Goal: Task Accomplishment & Management: Manage account settings

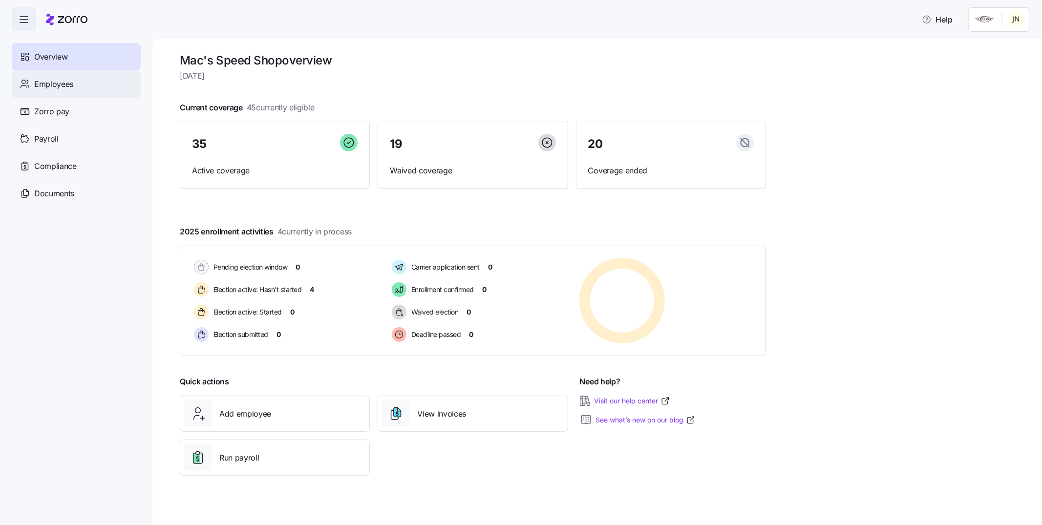
click at [58, 82] on span "Employees" at bounding box center [53, 84] width 39 height 12
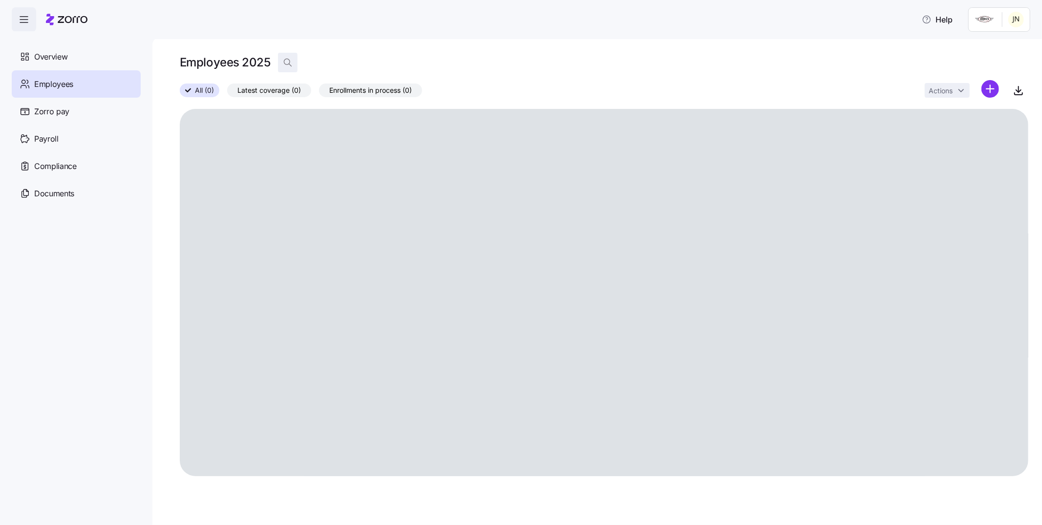
click at [288, 62] on icon "button" at bounding box center [288, 63] width 10 height 10
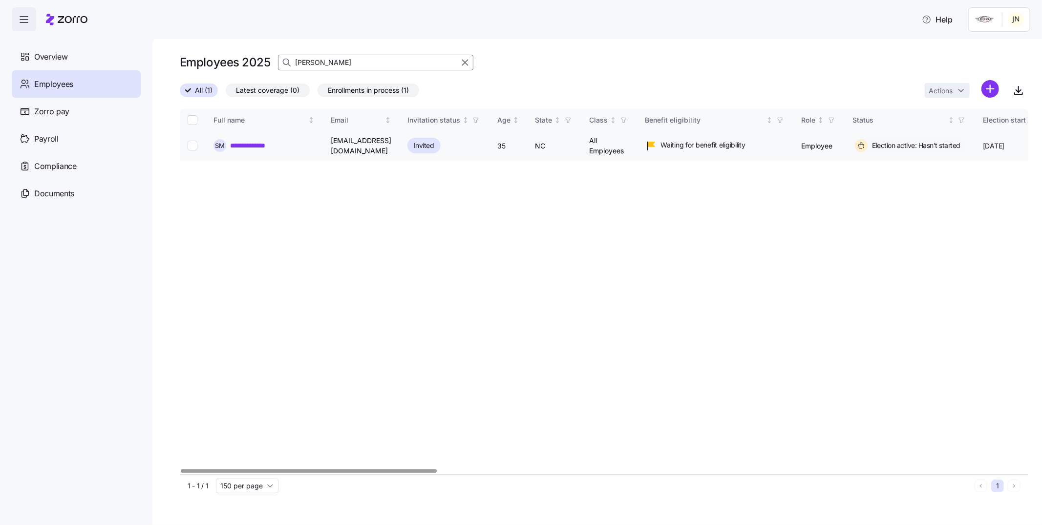
type input "[PERSON_NAME]"
click at [257, 144] on link "**********" at bounding box center [253, 146] width 46 height 10
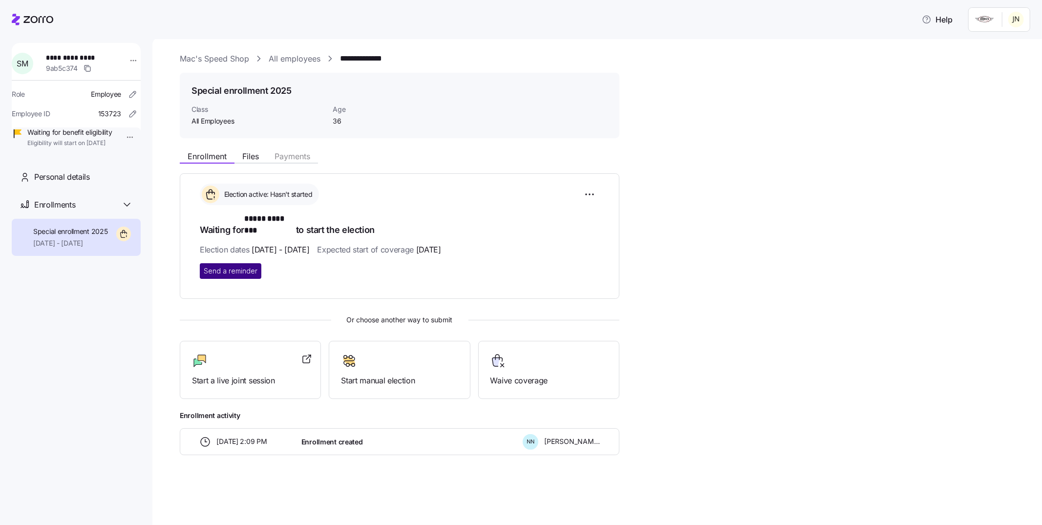
click at [231, 266] on span "Send a reminder" at bounding box center [231, 271] width 54 height 10
click at [303, 61] on link "All employees" at bounding box center [295, 59] width 52 height 12
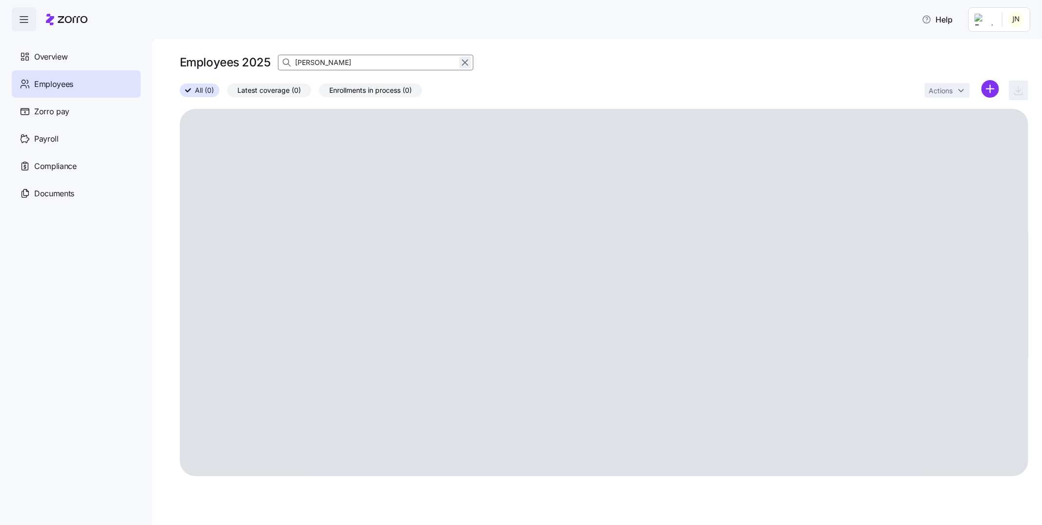
click at [463, 61] on icon "button" at bounding box center [465, 63] width 11 height 12
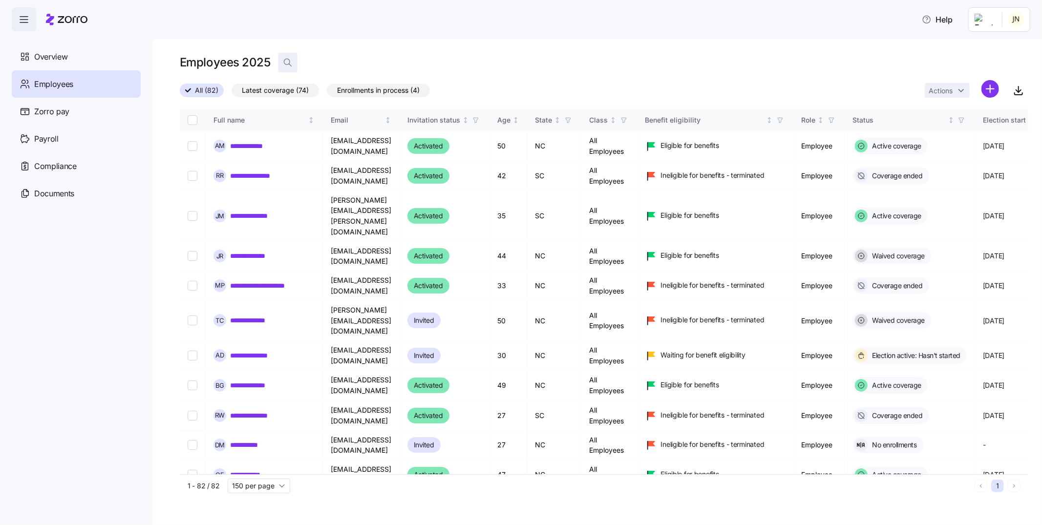
click at [291, 61] on icon "button" at bounding box center [288, 63] width 10 height 10
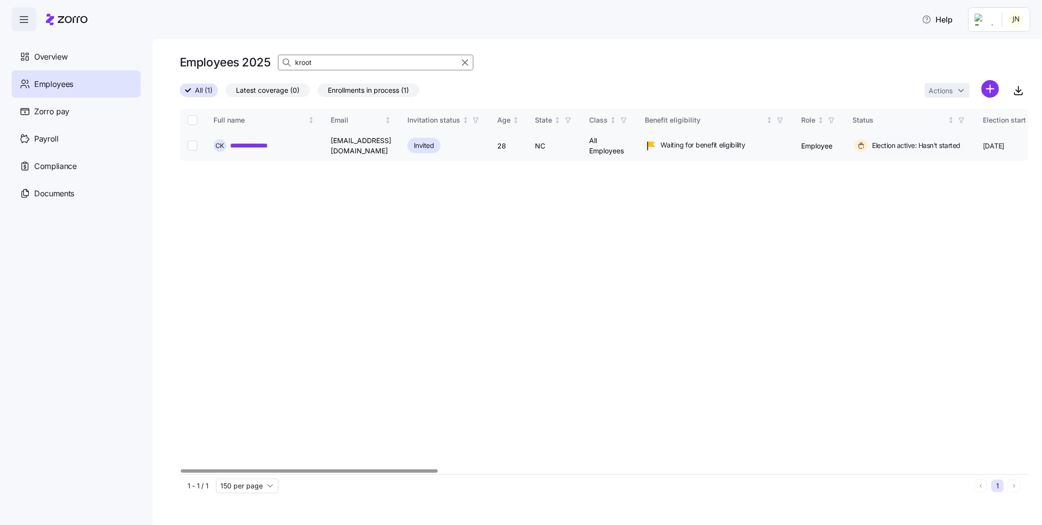
type input "kroot"
click at [244, 143] on link "**********" at bounding box center [254, 146] width 48 height 10
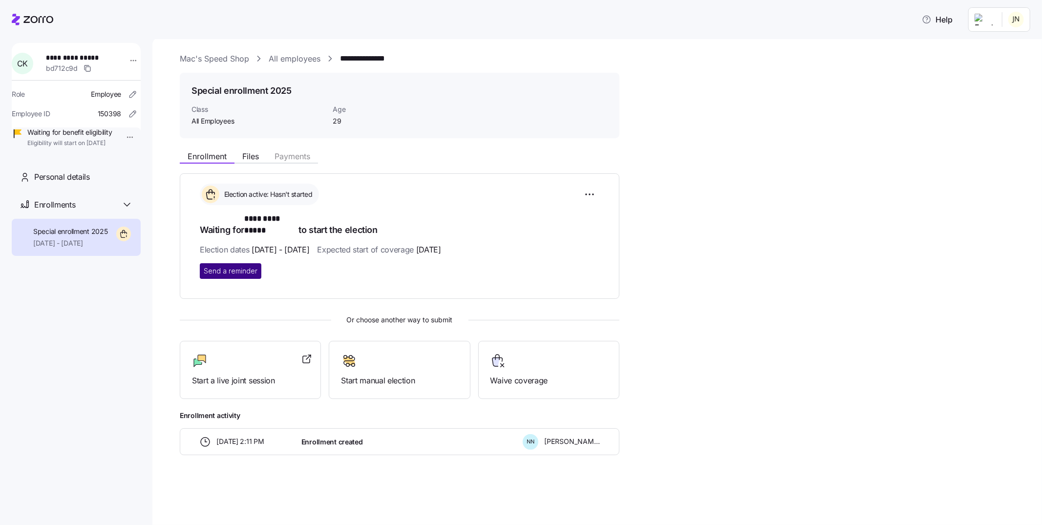
click at [222, 266] on span "Send a reminder" at bounding box center [231, 271] width 54 height 10
click at [292, 59] on link "All employees" at bounding box center [295, 59] width 52 height 12
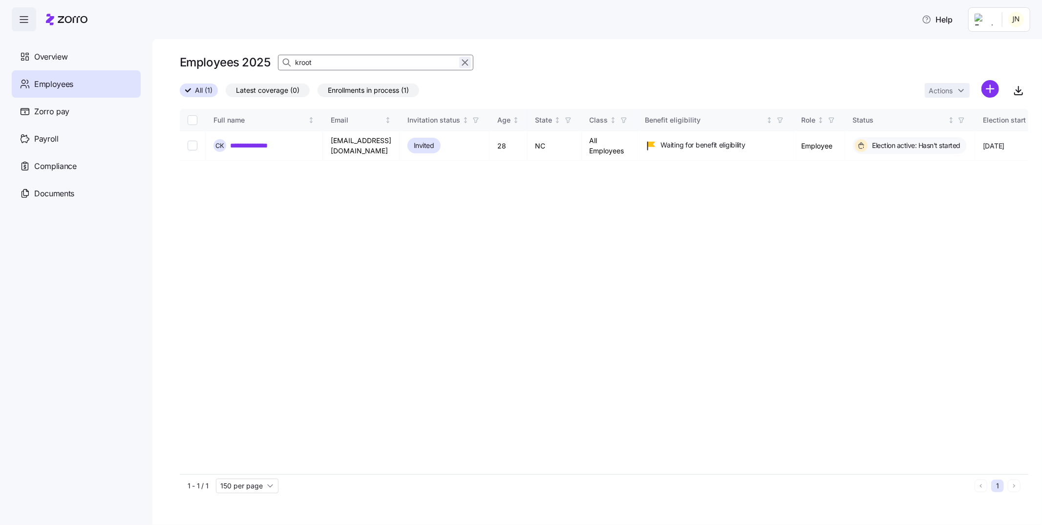
click at [466, 59] on icon "button" at bounding box center [465, 63] width 11 height 12
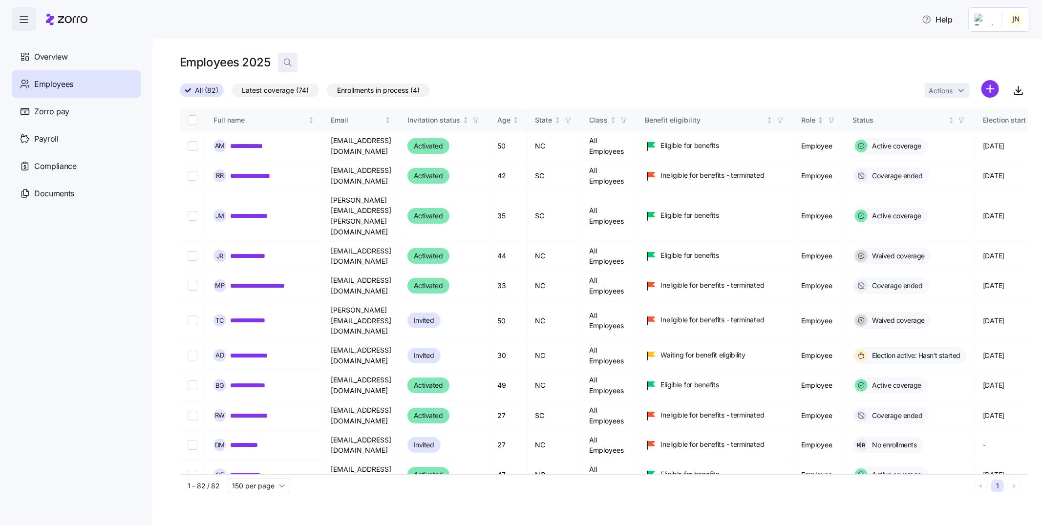
click at [285, 61] on icon "button" at bounding box center [288, 63] width 10 height 10
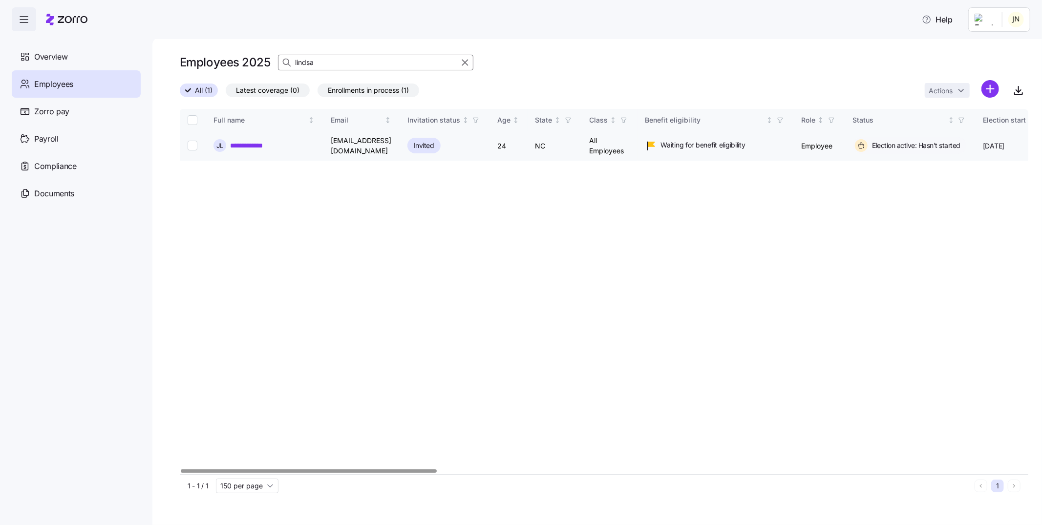
type input "lindsa"
click at [247, 143] on link "**********" at bounding box center [253, 146] width 46 height 10
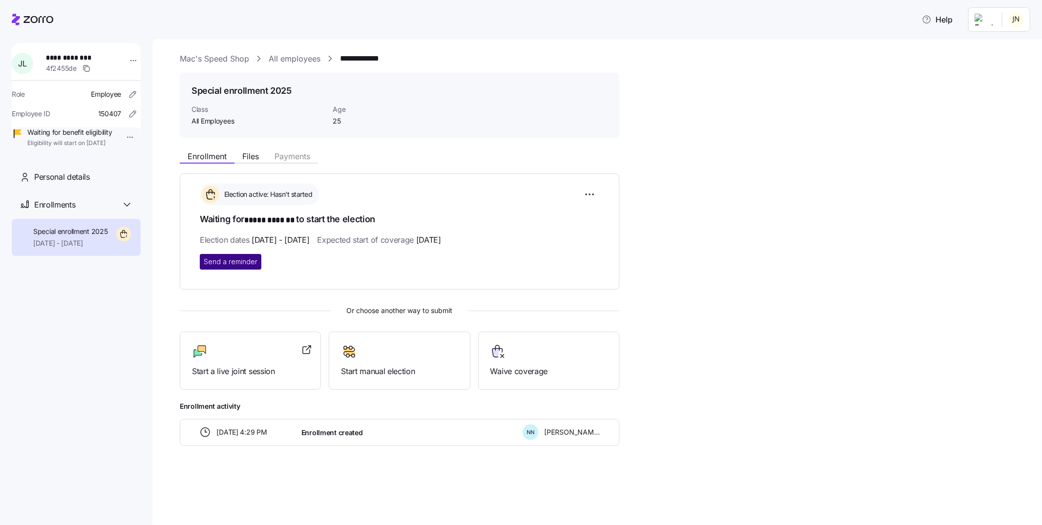
click at [213, 264] on span "Send a reminder" at bounding box center [231, 262] width 54 height 10
click at [304, 61] on link "All employees" at bounding box center [295, 59] width 52 height 12
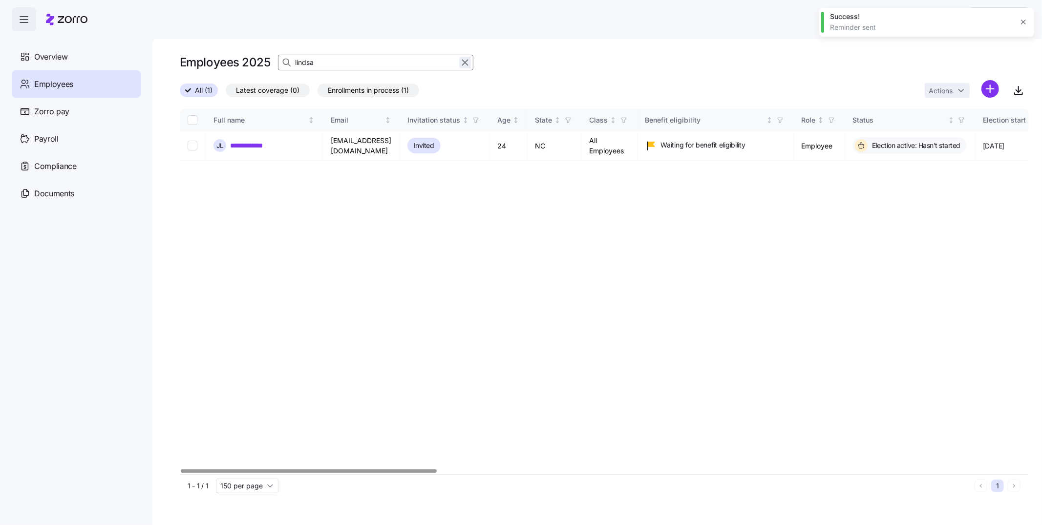
click at [465, 60] on icon "button" at bounding box center [465, 63] width 11 height 12
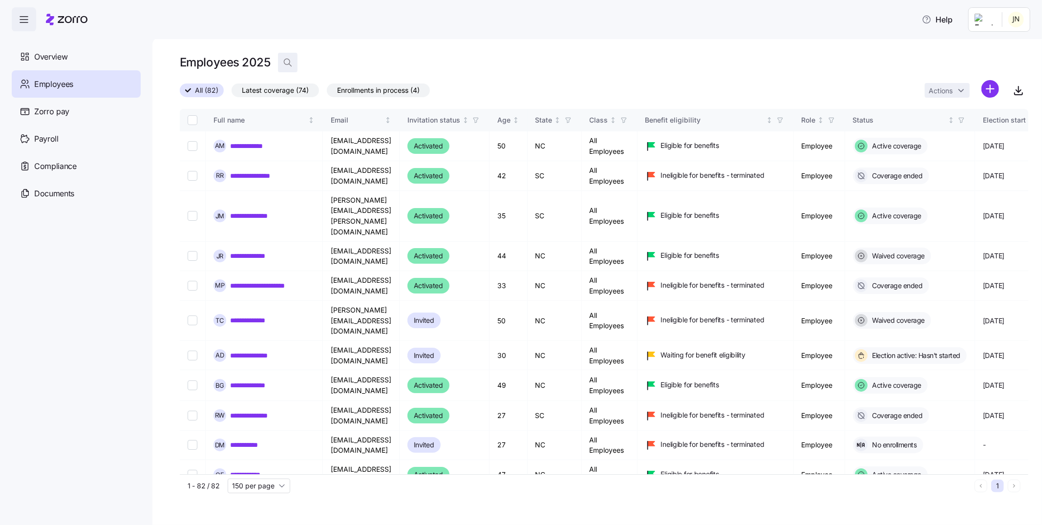
click at [282, 63] on span "button" at bounding box center [288, 62] width 19 height 19
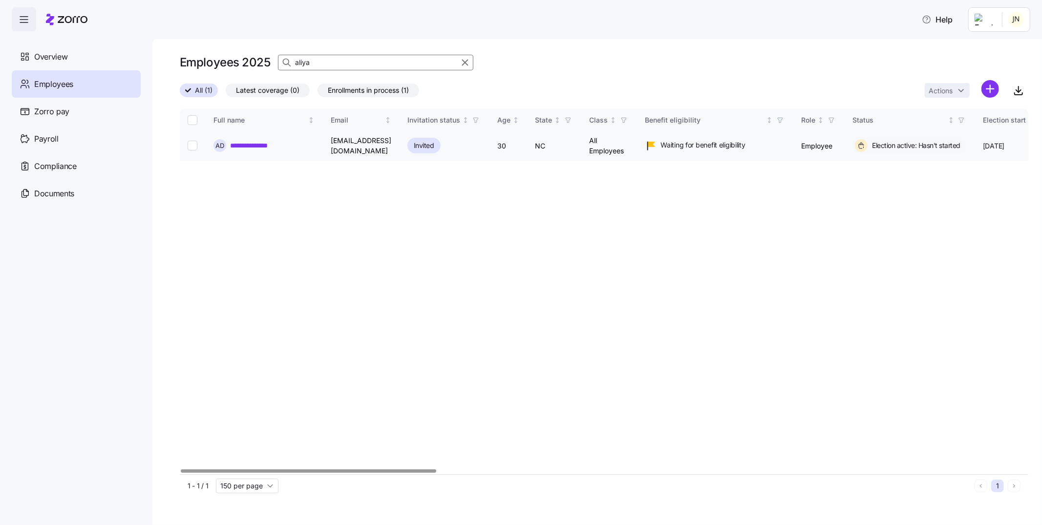
type input "aliya"
click at [252, 145] on link "**********" at bounding box center [255, 146] width 50 height 10
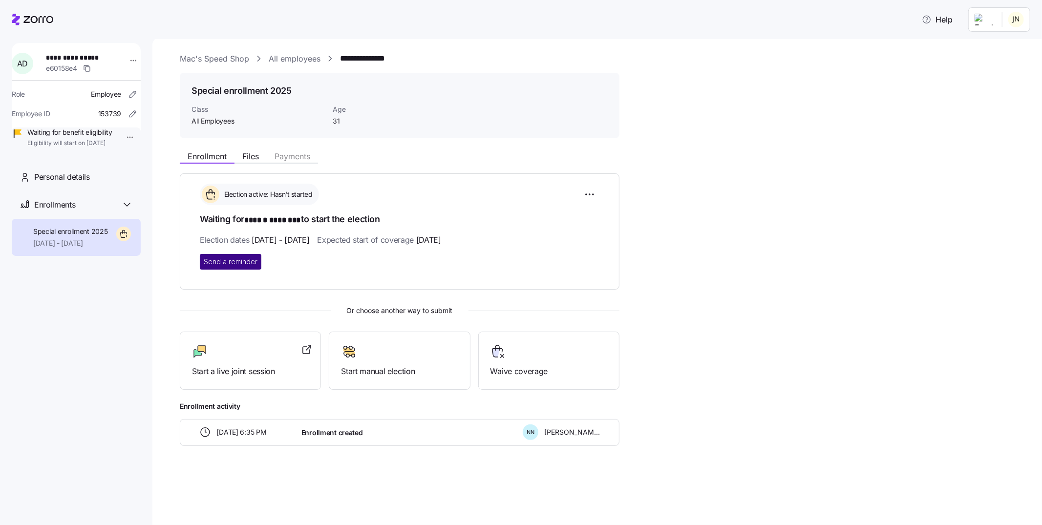
click at [247, 262] on span "Send a reminder" at bounding box center [231, 262] width 54 height 10
